Goal: Task Accomplishment & Management: Use online tool/utility

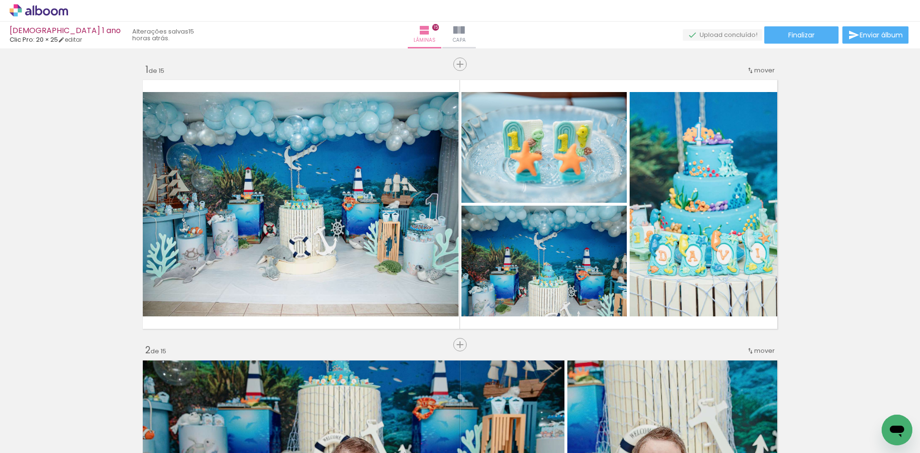
scroll to position [0, 2434]
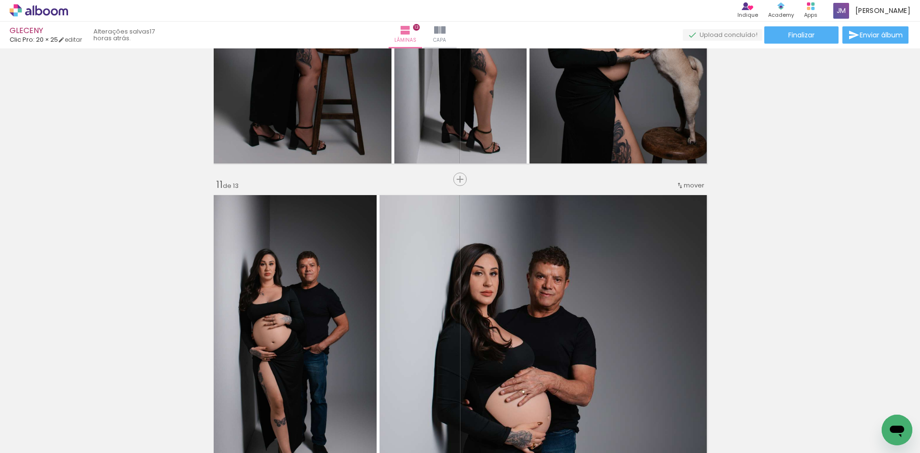
scroll to position [0, 404]
